Goal: Information Seeking & Learning: Learn about a topic

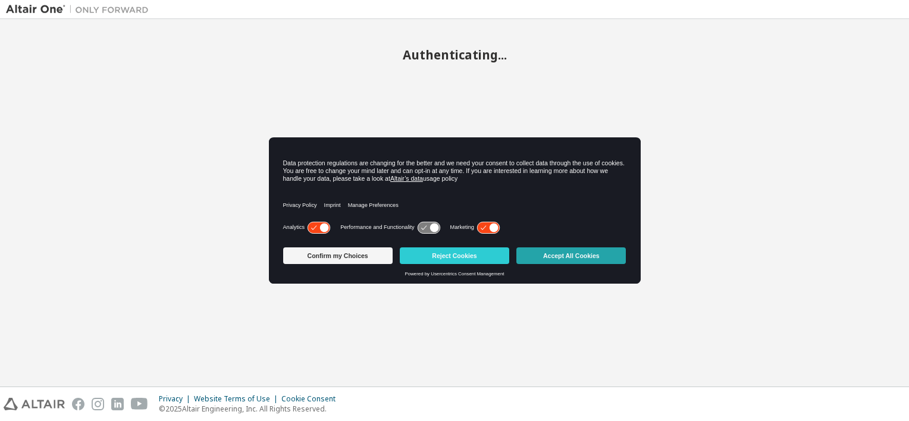
click at [569, 261] on button "Accept All Cookies" at bounding box center [570, 255] width 109 height 17
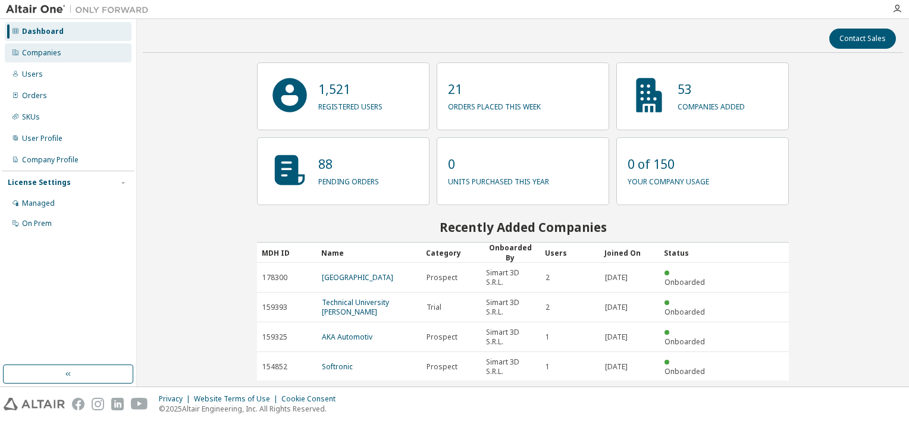
click at [52, 57] on div "Companies" at bounding box center [41, 53] width 39 height 10
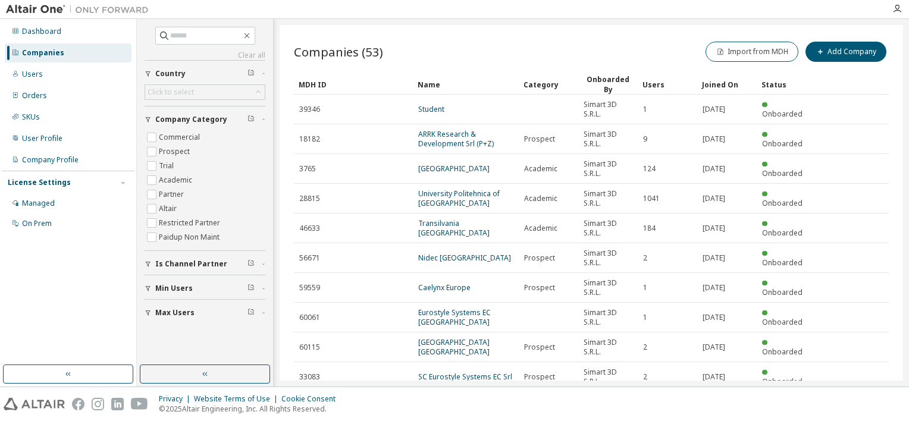
click at [711, 85] on div "Joined On" at bounding box center [727, 84] width 50 height 19
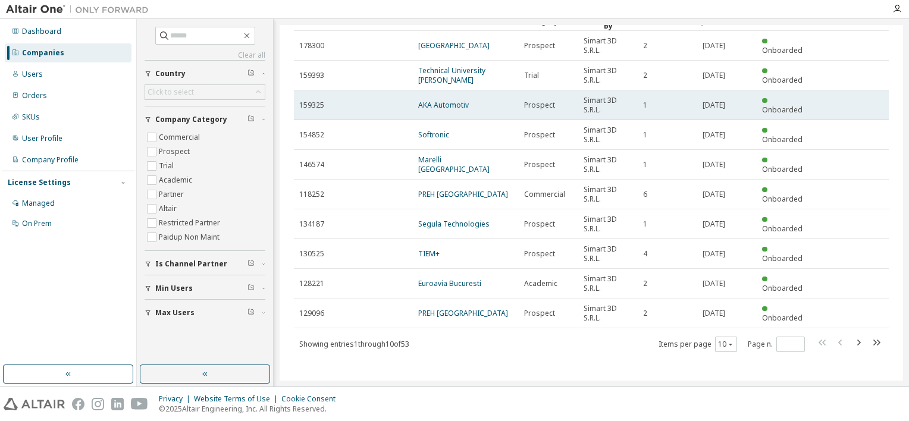
scroll to position [64, 0]
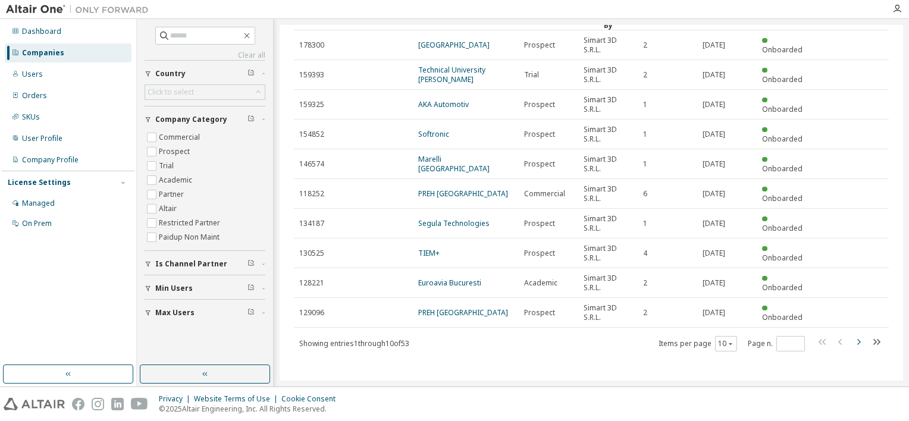
click at [853, 340] on icon "button" at bounding box center [858, 342] width 14 height 14
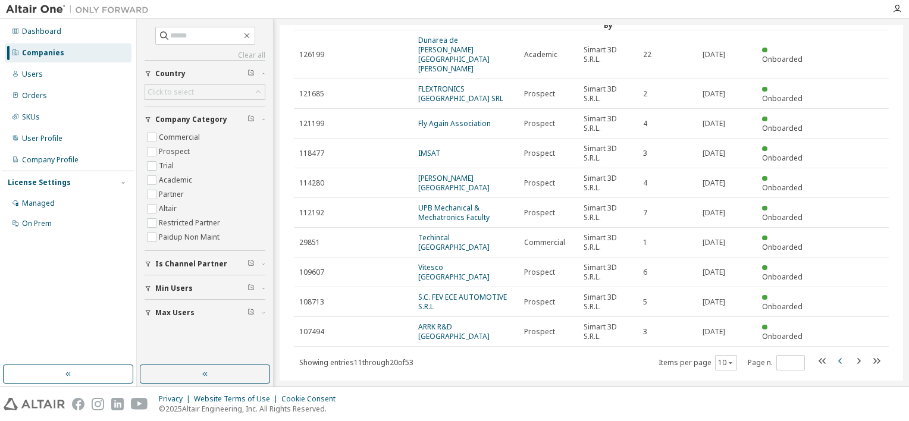
click at [833, 354] on icon "button" at bounding box center [840, 361] width 14 height 14
type input "*"
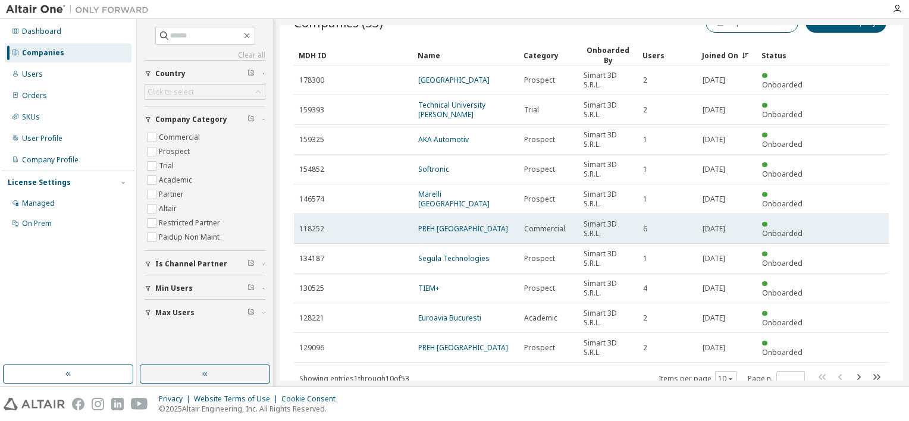
scroll to position [0, 0]
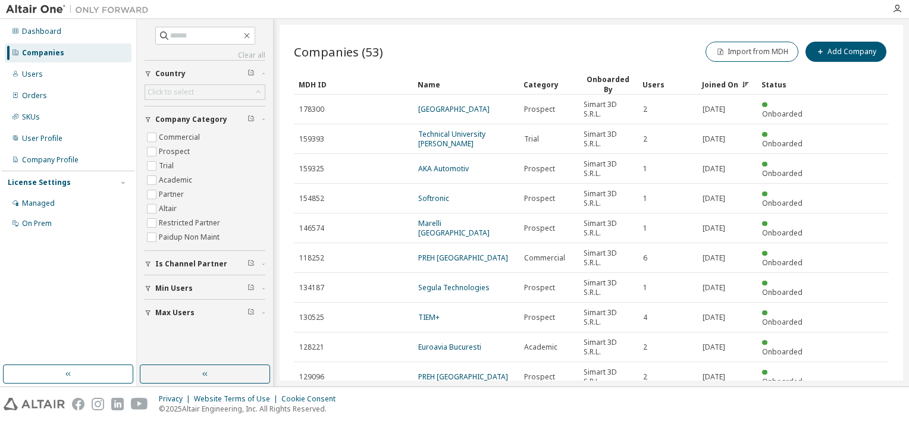
click at [717, 84] on div "Joined On" at bounding box center [727, 84] width 50 height 19
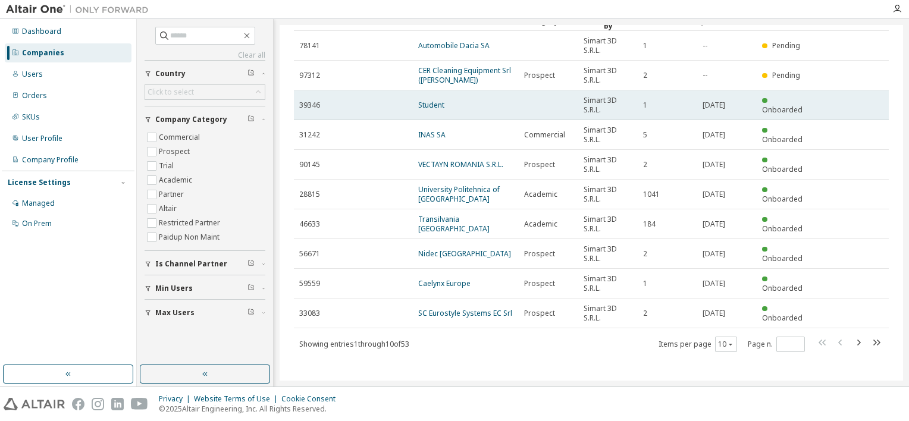
scroll to position [64, 0]
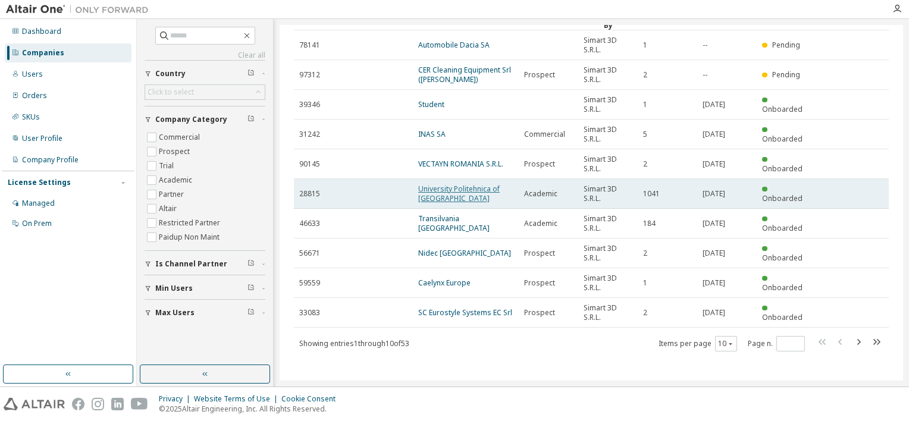
click at [473, 187] on link "University Politehnica of [GEOGRAPHIC_DATA]" at bounding box center [458, 194] width 81 height 20
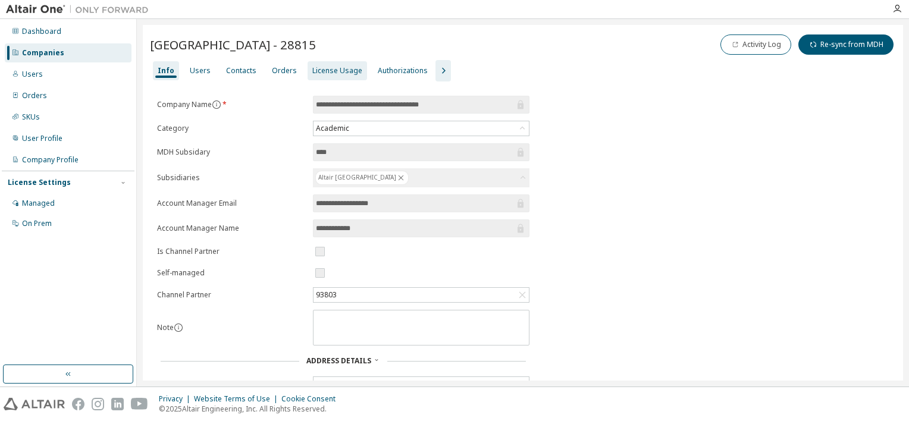
click at [330, 70] on div "License Usage" at bounding box center [337, 71] width 50 height 10
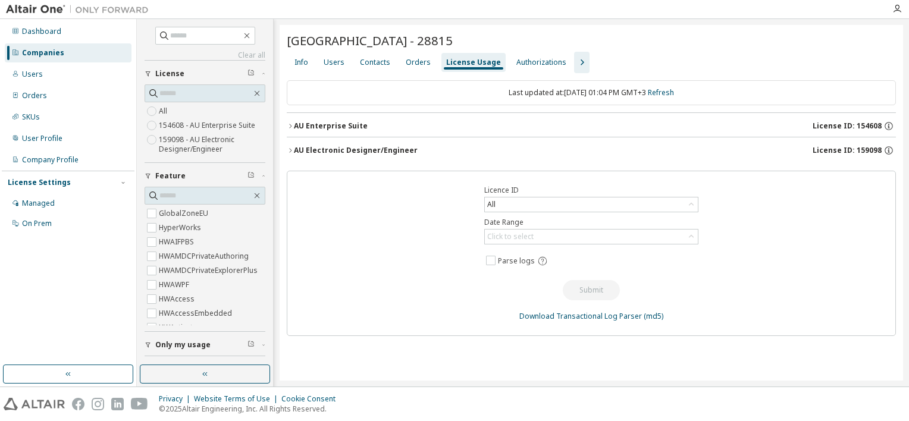
click at [330, 124] on div "AU Enterprise Suite" at bounding box center [331, 126] width 74 height 10
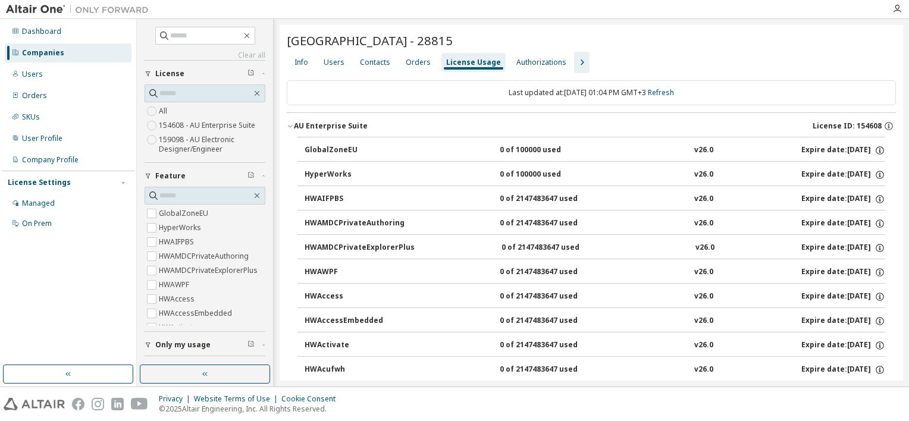
drag, startPoint x: 57, startPoint y: 52, endPoint x: 64, endPoint y: 56, distance: 8.5
click at [58, 52] on div "Companies" at bounding box center [43, 53] width 42 height 10
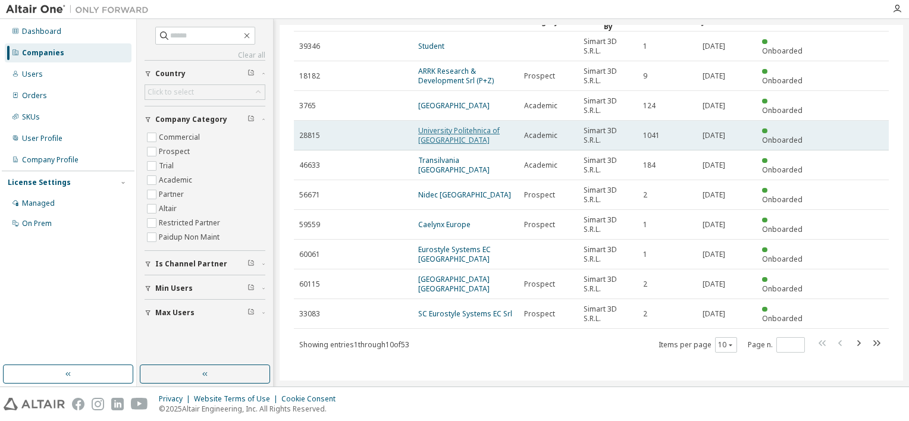
scroll to position [64, 0]
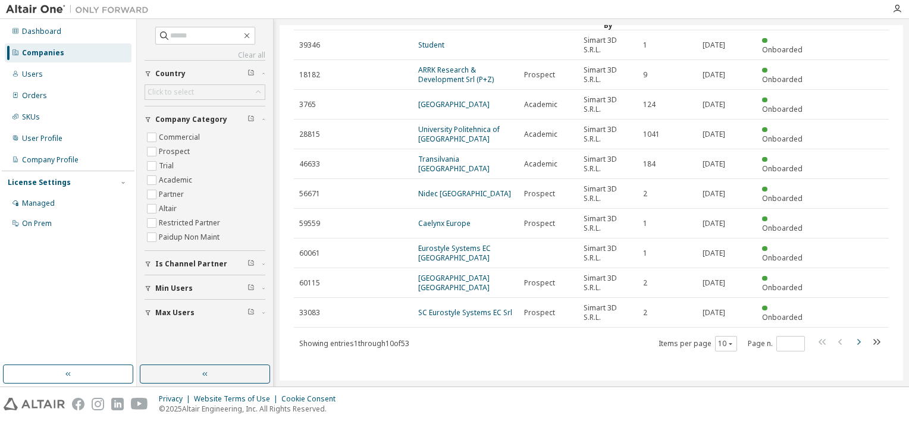
click at [852, 340] on icon "button" at bounding box center [858, 342] width 14 height 14
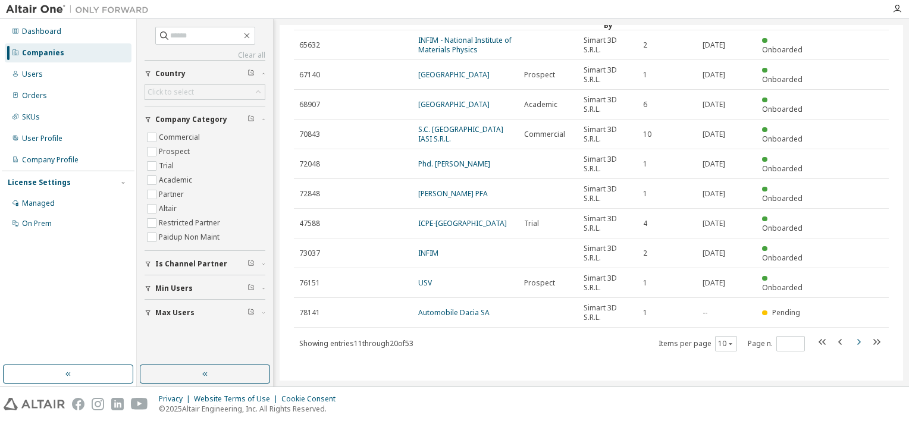
click at [851, 338] on icon "button" at bounding box center [858, 342] width 14 height 14
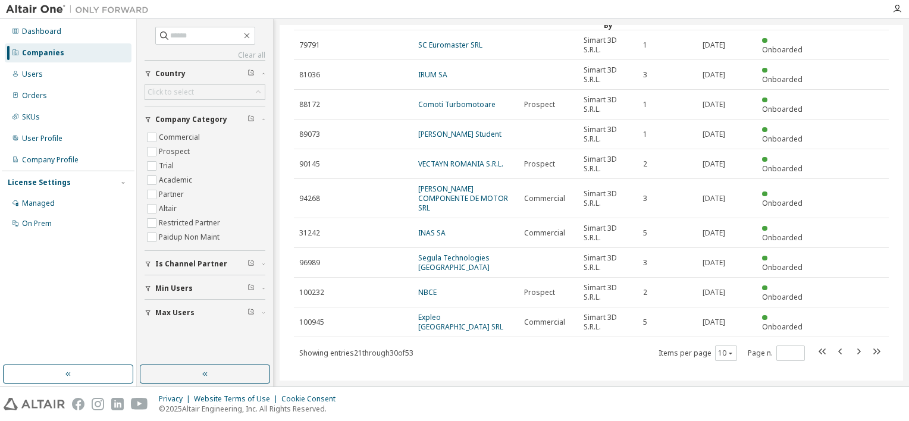
drag, startPoint x: 852, startPoint y: 340, endPoint x: 845, endPoint y: 338, distance: 7.5
click at [852, 344] on icon "button" at bounding box center [858, 351] width 14 height 14
type input "*"
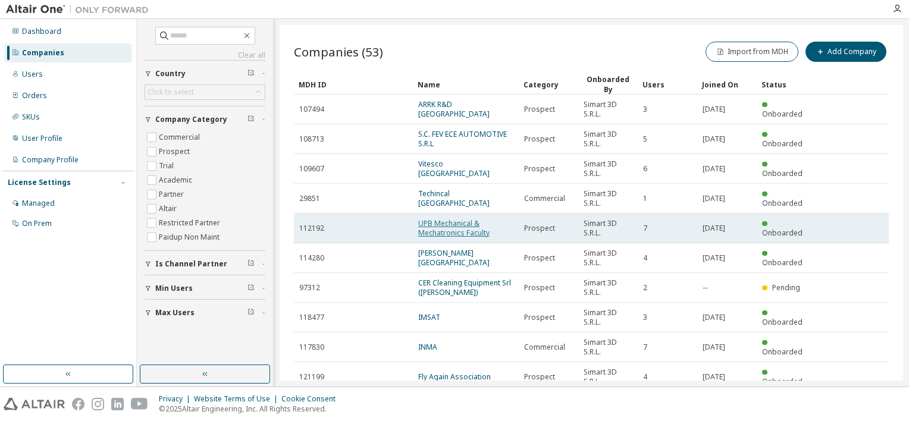
click at [428, 224] on link "UPB Mechanical & Mechatronics Faculty" at bounding box center [453, 228] width 71 height 20
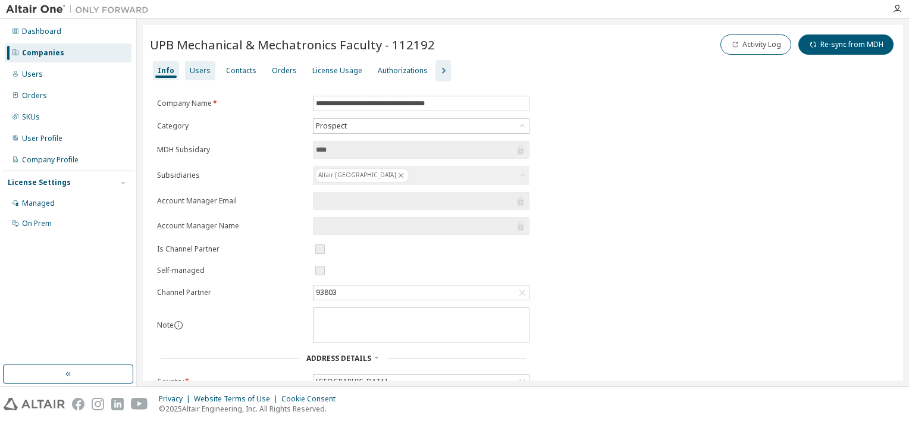
click at [204, 64] on div "Users" at bounding box center [200, 70] width 30 height 19
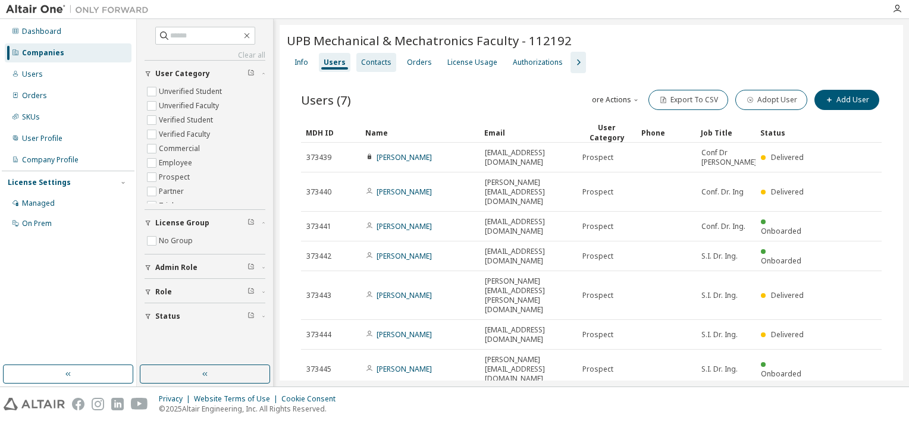
click at [372, 64] on div "Contacts" at bounding box center [376, 63] width 30 height 10
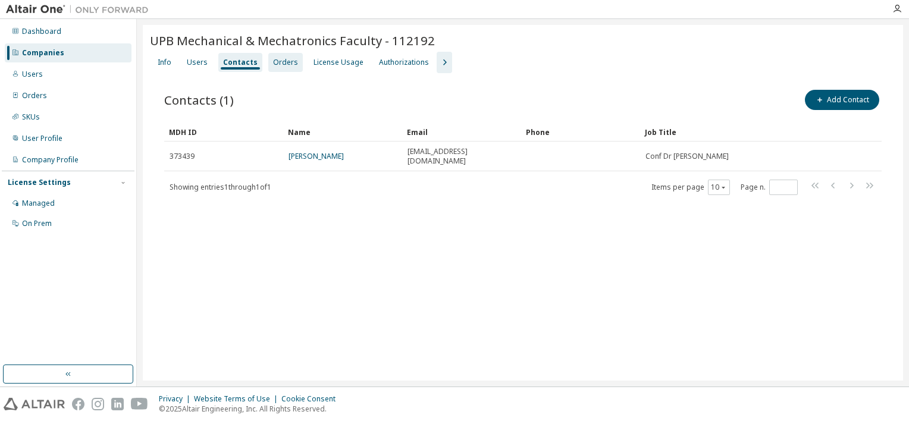
click at [284, 59] on div "Orders" at bounding box center [285, 63] width 25 height 10
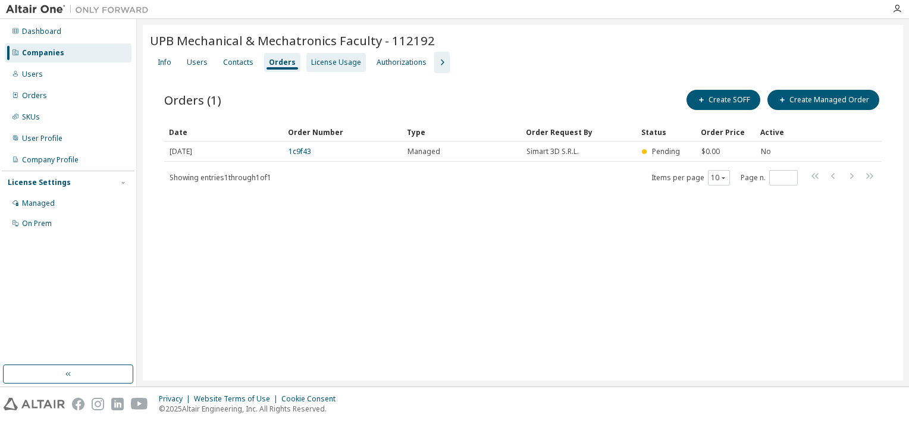
click at [324, 63] on div "License Usage" at bounding box center [336, 63] width 50 height 10
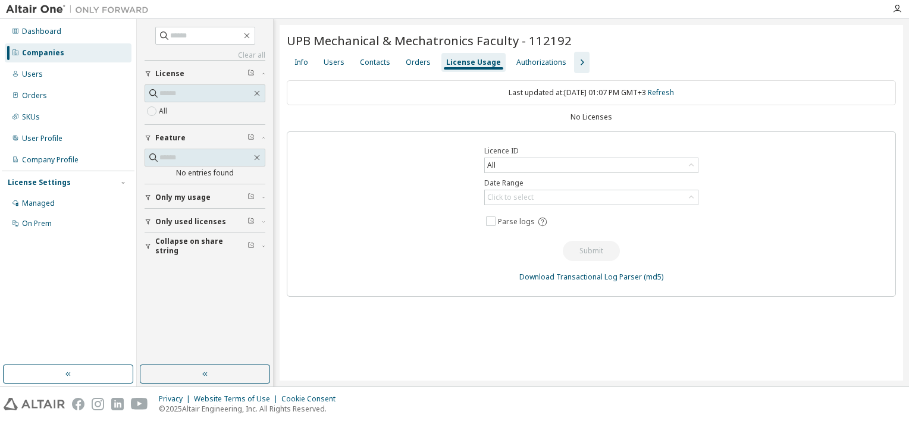
click at [324, 63] on div "Users" at bounding box center [334, 63] width 21 height 10
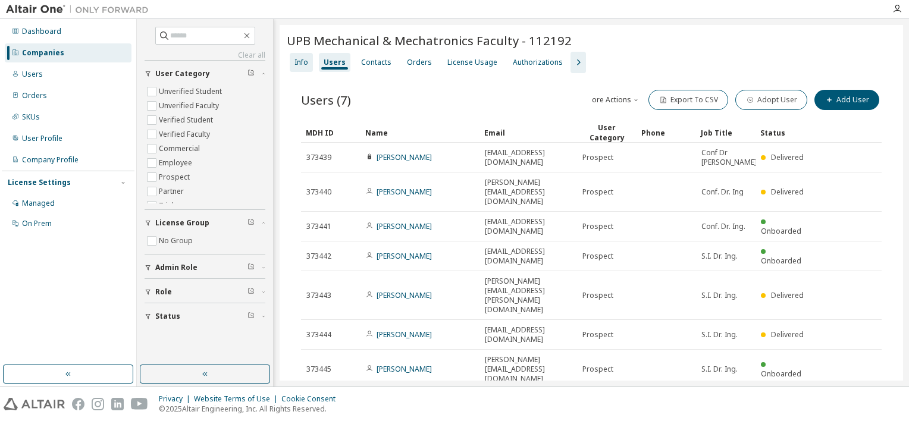
click at [305, 66] on div "Info" at bounding box center [301, 63] width 14 height 10
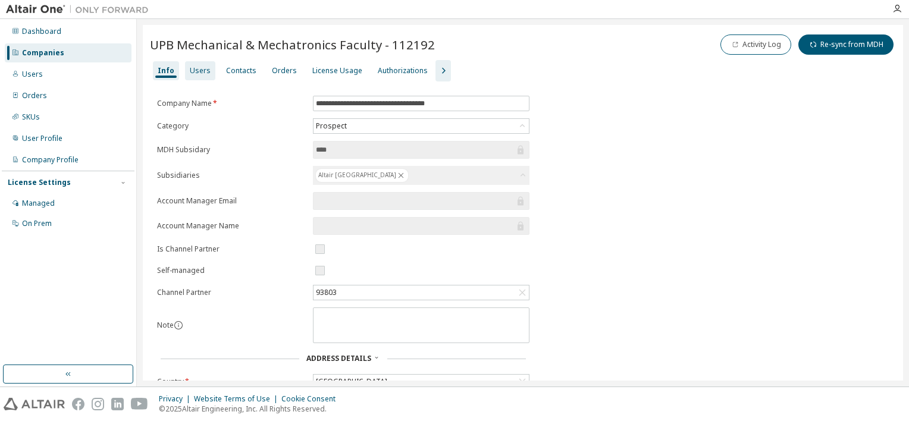
click at [200, 71] on div "Users" at bounding box center [200, 71] width 21 height 10
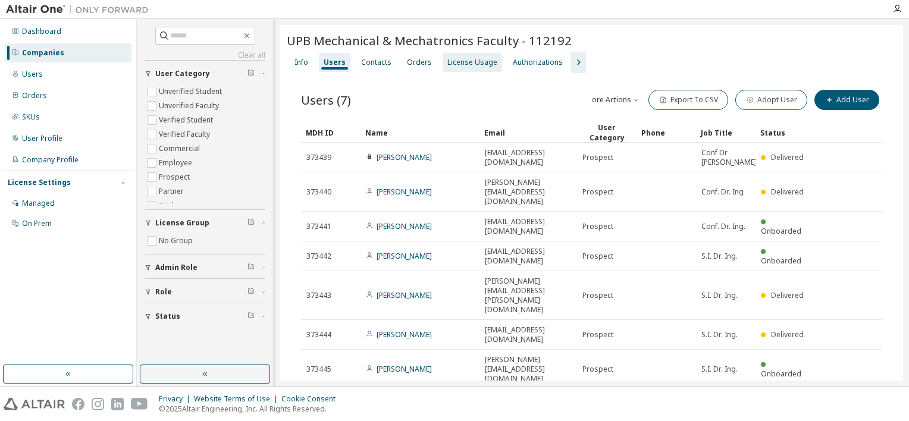
click at [443, 68] on div "License Usage" at bounding box center [472, 62] width 59 height 19
